Goal: Check status: Check status

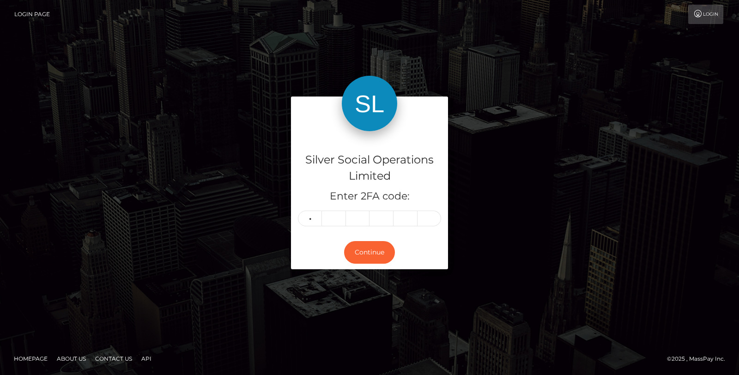
type input "0"
type input "7"
type input "9"
type input "5"
type input "8"
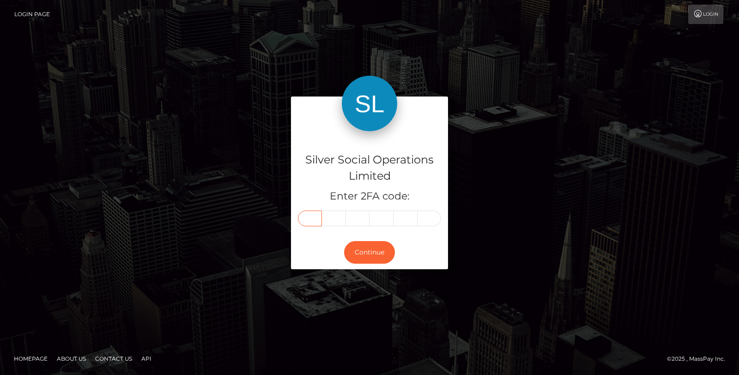
type input "0"
type input "7"
type input "8"
type input "9"
type input "5"
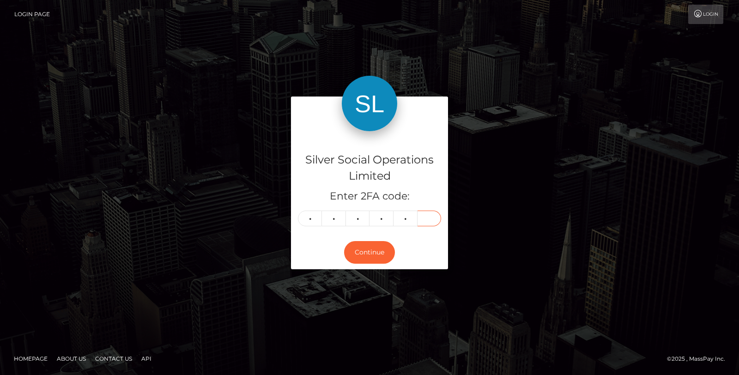
type input "8"
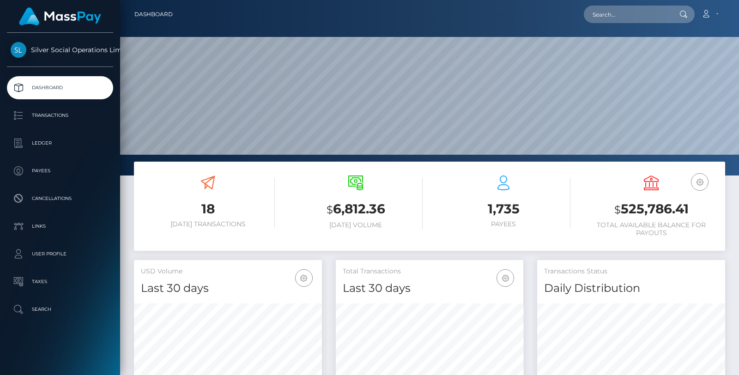
scroll to position [164, 188]
drag, startPoint x: 613, startPoint y: 208, endPoint x: 722, endPoint y: 208, distance: 108.6
click at [722, 208] on div "USD Balance $ 525,786.41 Total Available Balance for Payouts" at bounding box center [651, 208] width 148 height 78
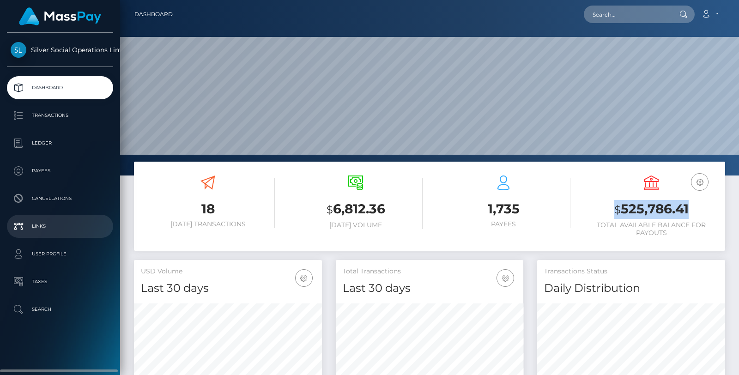
copy h3 "$ 525,786.41"
